Goal: Task Accomplishment & Management: Use online tool/utility

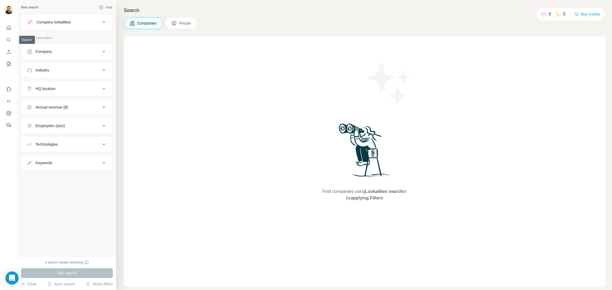
click at [11, 41] on icon "Search" at bounding box center [8, 39] width 5 height 5
click at [57, 106] on div "Annual revenue ($)" at bounding box center [52, 107] width 33 height 5
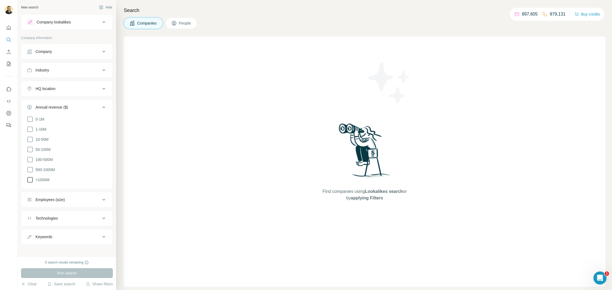
click at [45, 178] on span ">1000M" at bounding box center [41, 179] width 16 height 5
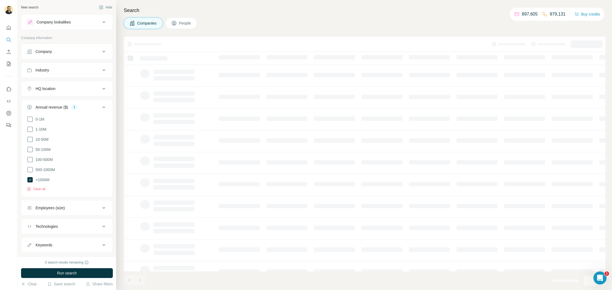
click at [55, 90] on div "HQ location" at bounding box center [46, 88] width 20 height 5
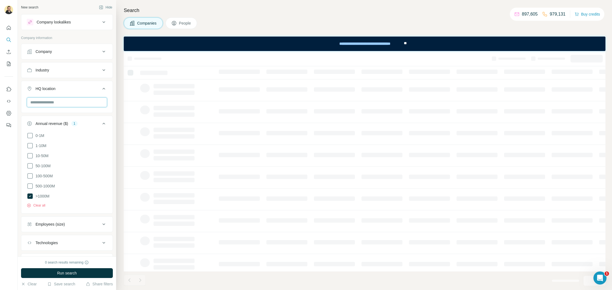
click at [54, 103] on input "text" at bounding box center [67, 103] width 80 height 10
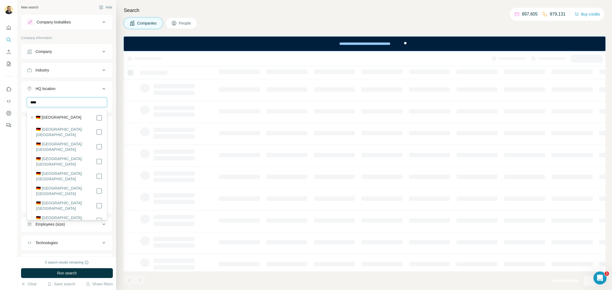
type input "****"
click at [52, 118] on label "🇩🇪 [GEOGRAPHIC_DATA]" at bounding box center [59, 118] width 46 height 7
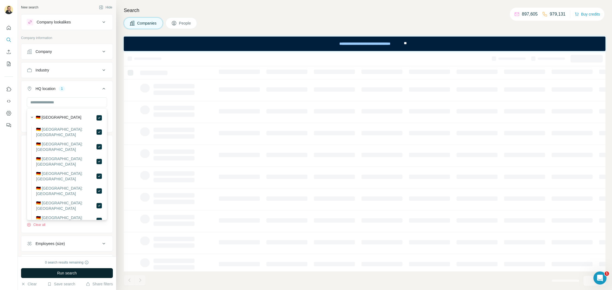
click at [74, 276] on span "Run search" at bounding box center [67, 273] width 20 height 5
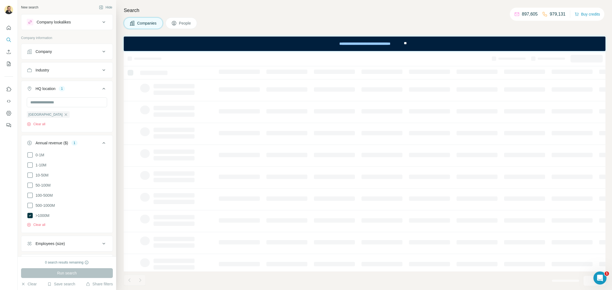
scroll to position [47, 0]
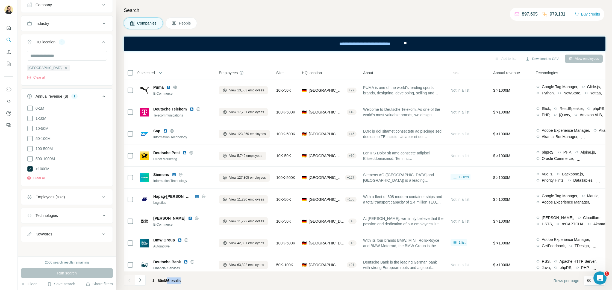
drag, startPoint x: 168, startPoint y: 281, endPoint x: 198, endPoint y: 280, distance: 29.5
click at [196, 281] on footer "1 - 60 of 86 results Rows per page 60" at bounding box center [365, 281] width 482 height 19
drag, startPoint x: 31, startPoint y: 167, endPoint x: 42, endPoint y: 190, distance: 25.2
click at [31, 167] on icon at bounding box center [29, 168] width 5 height 5
click at [52, 277] on button "Run search" at bounding box center [67, 274] width 92 height 10
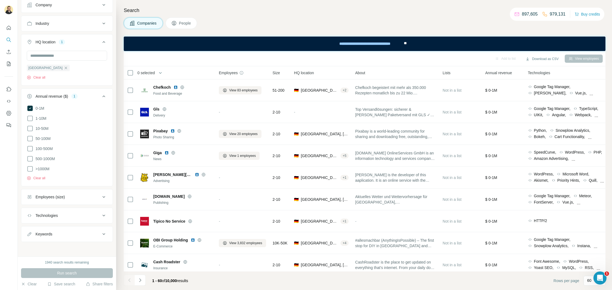
drag, startPoint x: 169, startPoint y: 281, endPoint x: 210, endPoint y: 282, distance: 40.4
click at [209, 282] on footer "1 - 60 of 10,000 results Rows per page 60" at bounding box center [365, 281] width 482 height 19
drag, startPoint x: 182, startPoint y: 280, endPoint x: 152, endPoint y: 279, distance: 30.9
click at [152, 279] on footer "1 - 60 of 10,000 results Rows per page 60" at bounding box center [365, 281] width 482 height 19
